Goal: Task Accomplishment & Management: Manage account settings

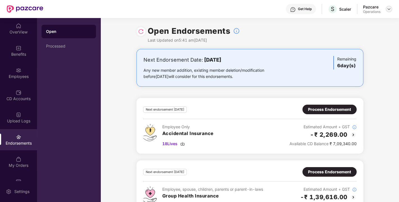
click at [389, 10] on img at bounding box center [389, 9] width 4 height 4
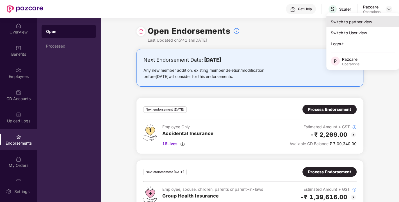
click at [360, 19] on div "Switch to partner view" at bounding box center [363, 21] width 73 height 11
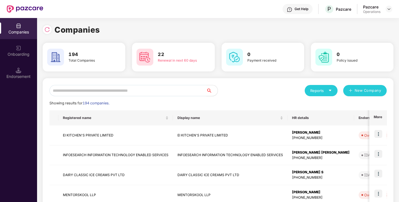
click at [123, 93] on input "text" at bounding box center [127, 90] width 157 height 11
click at [108, 91] on input "text" at bounding box center [127, 90] width 157 height 11
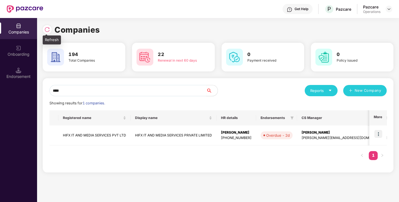
click at [44, 29] on img at bounding box center [47, 30] width 6 height 6
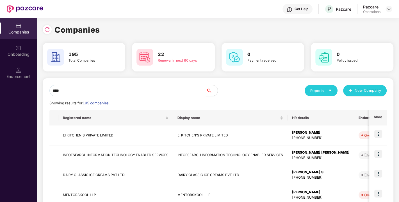
click at [67, 93] on input "****" at bounding box center [127, 90] width 157 height 11
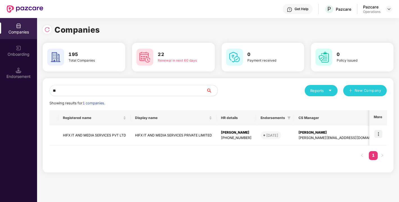
type input "*"
drag, startPoint x: 87, startPoint y: 95, endPoint x: 38, endPoint y: 89, distance: 48.7
click at [38, 89] on div "Companies 195 Total Companies 22 Renewal in next 60 days 0 Payment received 0 P…" at bounding box center [218, 110] width 362 height 184
paste input "**********"
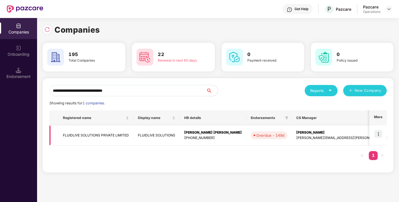
type input "**********"
click at [377, 132] on img at bounding box center [379, 134] width 8 height 8
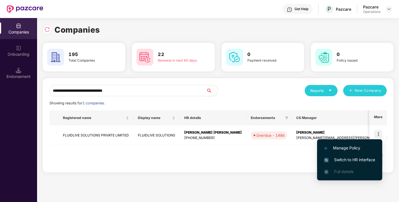
click at [358, 160] on span "Switch to HR interface" at bounding box center [349, 160] width 51 height 6
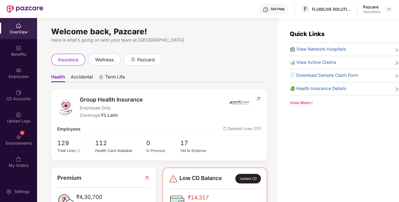
click at [19, 136] on img at bounding box center [19, 137] width 6 height 6
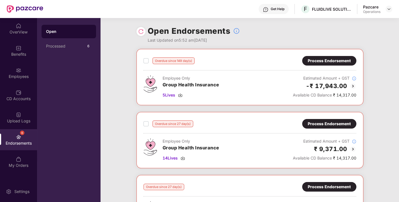
click at [333, 56] on div "Process Endorsement" at bounding box center [329, 61] width 54 height 10
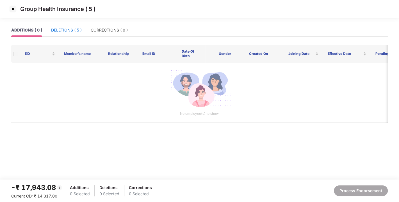
click at [67, 32] on div "DELETIONS ( 5 )" at bounding box center [66, 30] width 31 height 6
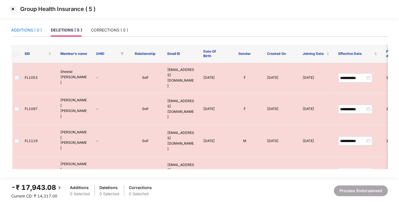
click at [37, 33] on div "ADDITIONS ( 0 )" at bounding box center [26, 30] width 31 height 6
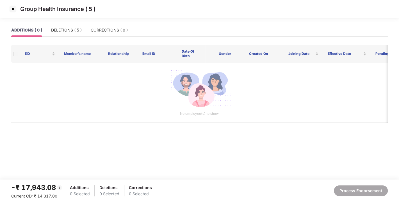
click at [11, 10] on img at bounding box center [12, 8] width 9 height 9
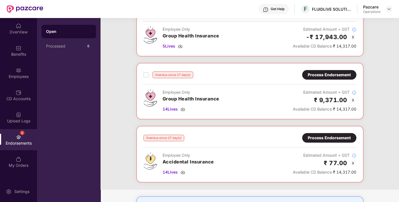
scroll to position [49, 0]
click at [329, 73] on div "Process Endorsement" at bounding box center [329, 74] width 43 height 6
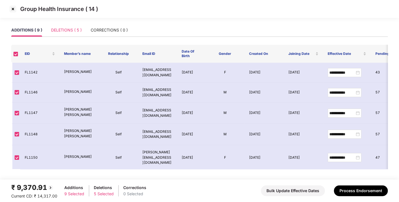
click at [67, 26] on div "DELETIONS ( 5 )" at bounding box center [66, 30] width 31 height 13
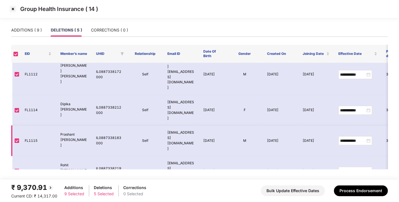
scroll to position [0, 0]
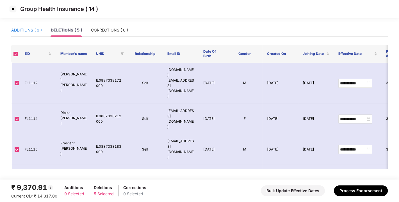
click at [22, 30] on div "ADDITIONS ( 9 )" at bounding box center [26, 30] width 31 height 6
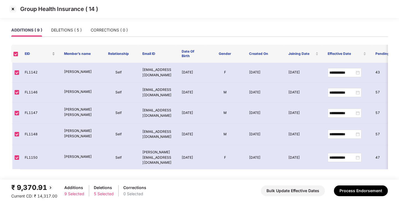
scroll to position [0, 0]
click at [13, 10] on img at bounding box center [12, 8] width 9 height 9
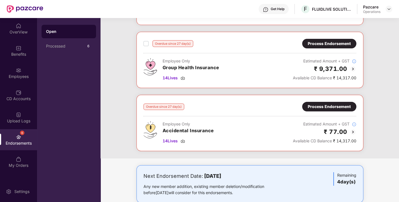
scroll to position [0, 0]
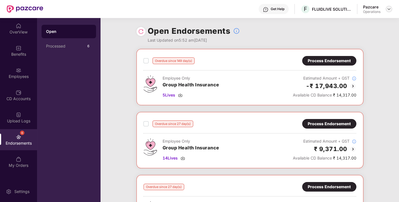
click at [389, 8] on img at bounding box center [389, 9] width 4 height 4
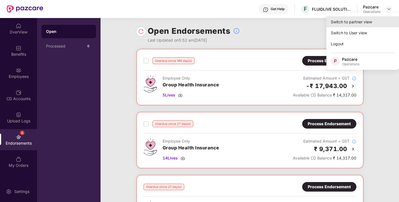
click at [363, 21] on div "Switch to partner view" at bounding box center [363, 21] width 73 height 11
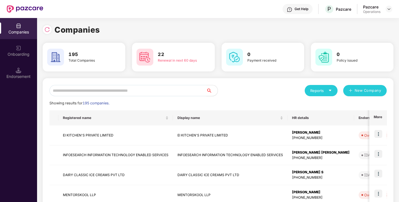
click at [148, 90] on input "text" at bounding box center [127, 90] width 157 height 11
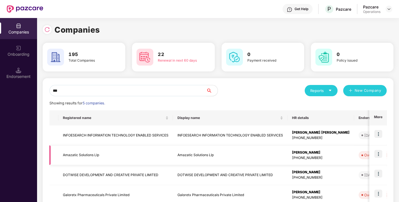
type input "***"
click at [379, 151] on img at bounding box center [379, 154] width 8 height 8
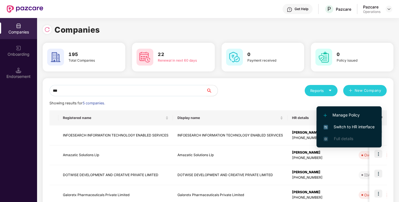
click at [349, 126] on span "Switch to HR interface" at bounding box center [349, 127] width 51 height 6
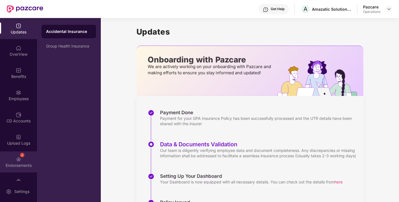
click at [17, 157] on img at bounding box center [19, 159] width 6 height 6
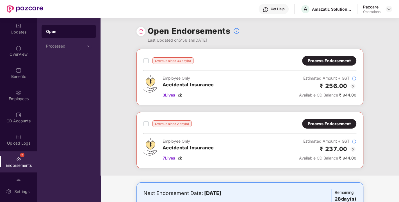
click at [324, 122] on div "Process Endorsement" at bounding box center [329, 124] width 43 height 6
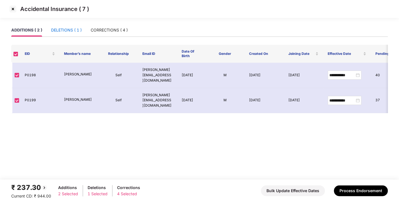
click at [67, 32] on div "DELETIONS ( 1 )" at bounding box center [66, 30] width 31 height 6
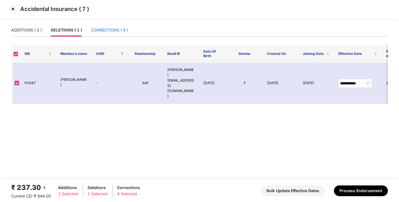
click at [110, 28] on div "CORRECTIONS ( 4 )" at bounding box center [109, 30] width 37 height 6
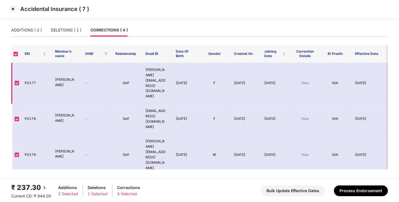
click at [27, 75] on td "P0177" at bounding box center [35, 83] width 30 height 41
copy td "P0177"
click at [27, 75] on td "P0177" at bounding box center [35, 83] width 30 height 41
click at [37, 32] on div "ADDITIONS ( 2 )" at bounding box center [26, 30] width 31 height 6
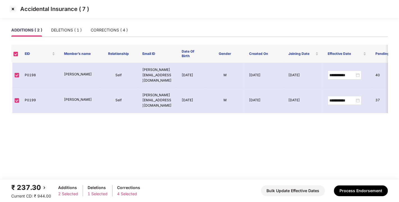
click at [12, 10] on img at bounding box center [12, 8] width 9 height 9
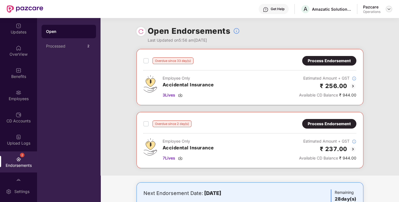
click at [388, 10] on img at bounding box center [389, 9] width 4 height 4
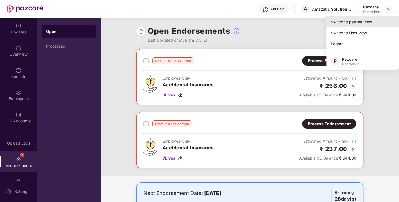
click at [365, 22] on div "Switch to partner view" at bounding box center [363, 21] width 73 height 11
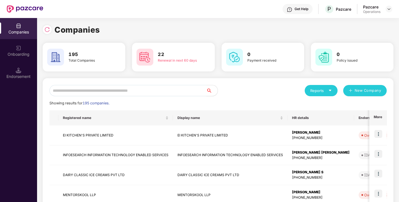
click at [154, 92] on input "text" at bounding box center [127, 90] width 157 height 11
paste input "**********"
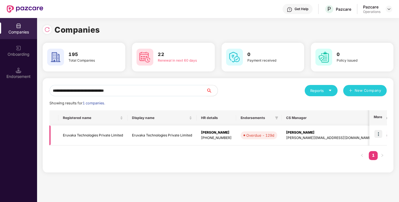
type input "**********"
click at [381, 133] on img at bounding box center [379, 134] width 8 height 8
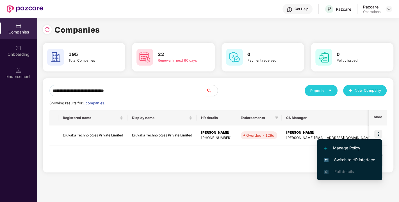
click at [352, 158] on span "Switch to HR interface" at bounding box center [349, 160] width 51 height 6
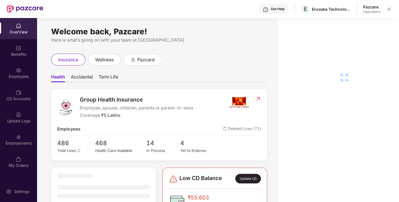
click at [15, 146] on div "Endorsements" at bounding box center [18, 139] width 37 height 21
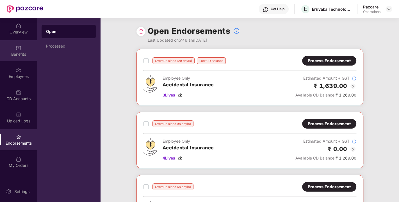
click at [17, 51] on div "Benefits" at bounding box center [18, 54] width 37 height 6
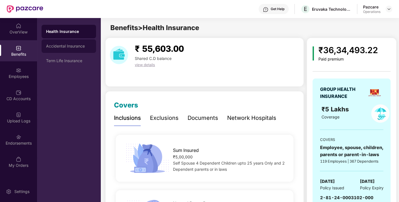
click at [56, 46] on div "Accidental Insurance" at bounding box center [69, 46] width 46 height 4
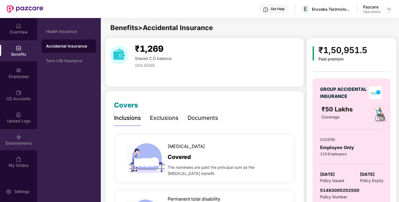
click at [18, 141] on div "Endorsements" at bounding box center [18, 143] width 37 height 6
